Goal: Navigation & Orientation: Find specific page/section

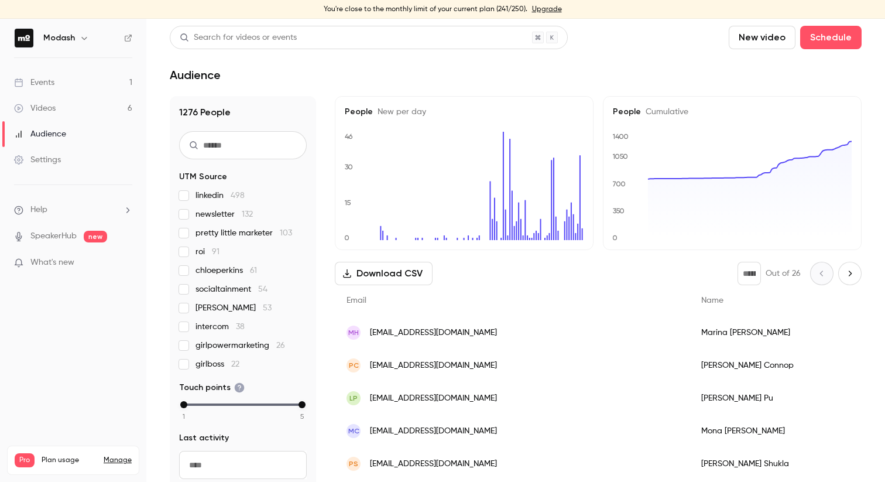
click at [92, 337] on nav "Modash Events 1 Videos 6 Audience Settings Help SpeakerHub new What's new Pro P…" at bounding box center [73, 250] width 146 height 463
click at [56, 85] on link "Events 1" at bounding box center [73, 83] width 146 height 26
